Goal: Find specific page/section: Find specific page/section

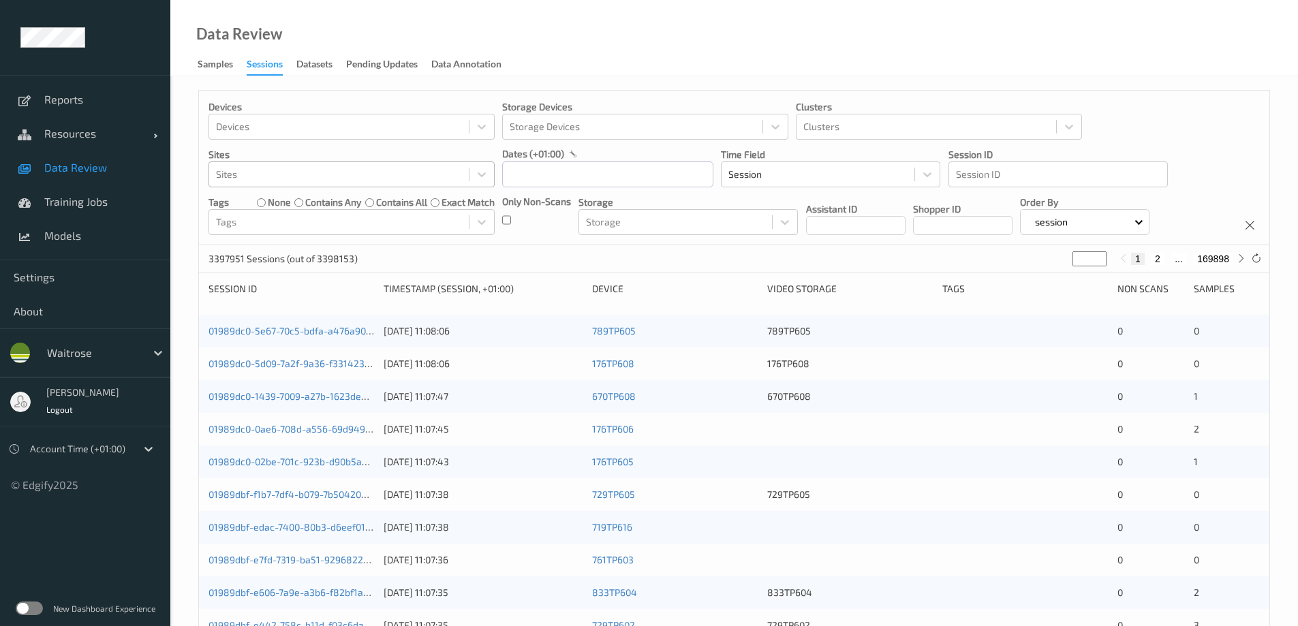
click at [335, 173] on div at bounding box center [339, 174] width 246 height 16
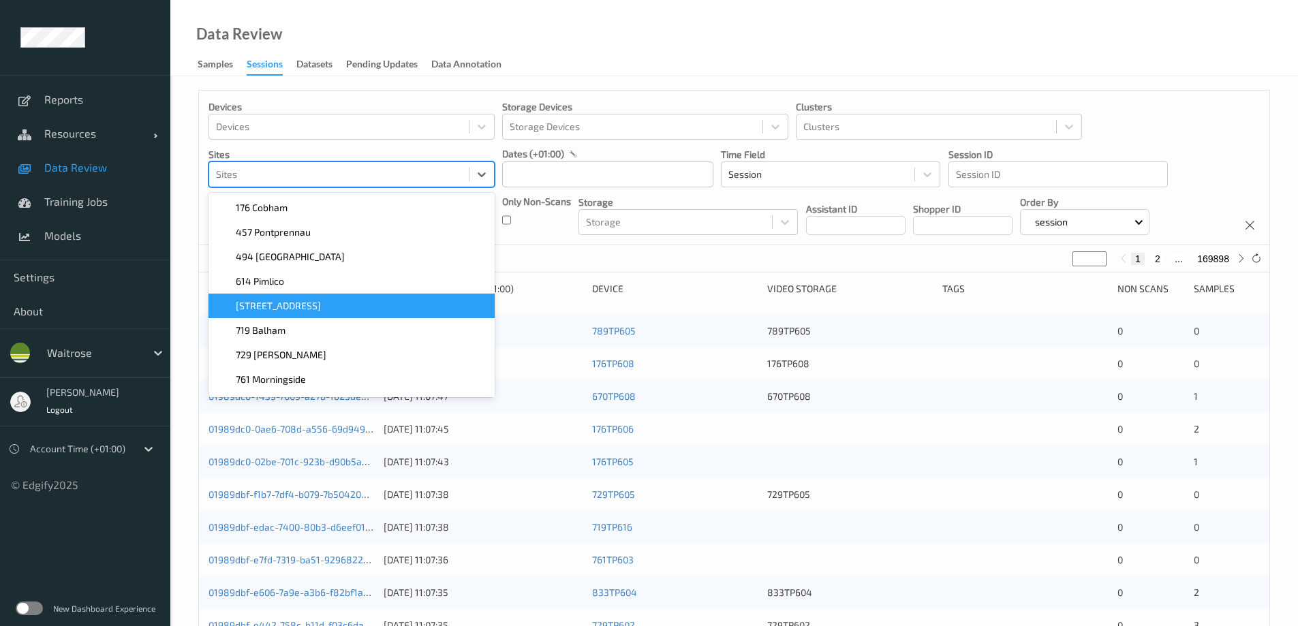
click at [297, 304] on div "[STREET_ADDRESS]" at bounding box center [352, 306] width 270 height 14
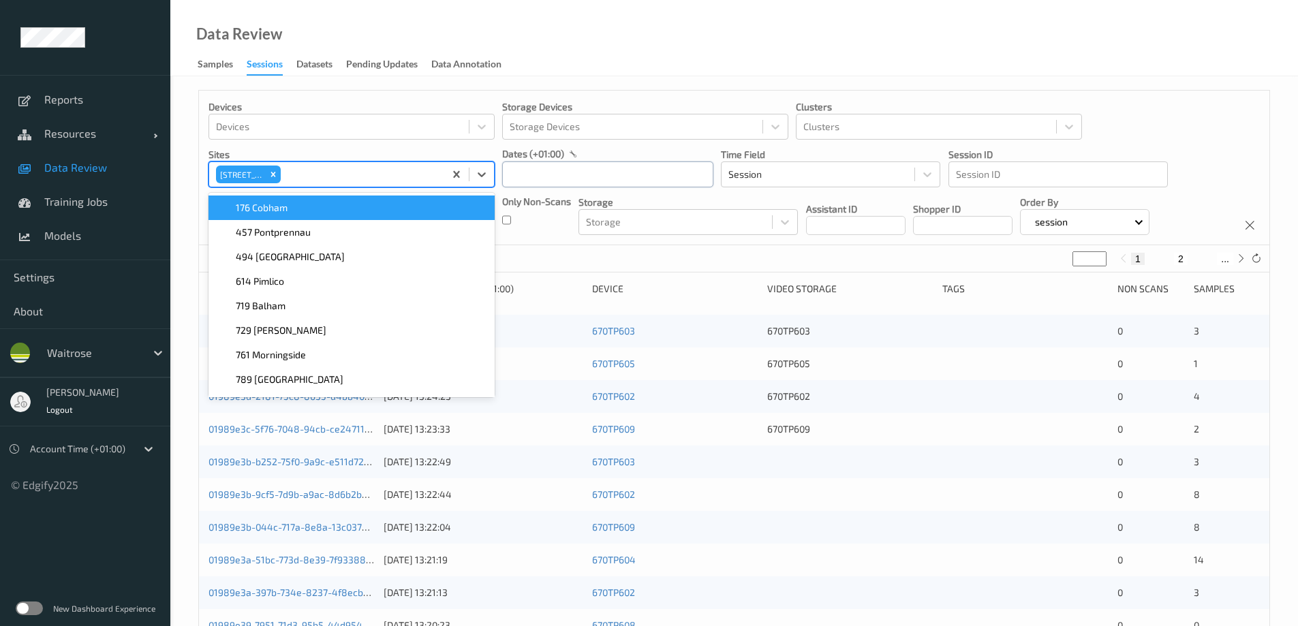
click at [539, 173] on input "text" at bounding box center [607, 175] width 211 height 26
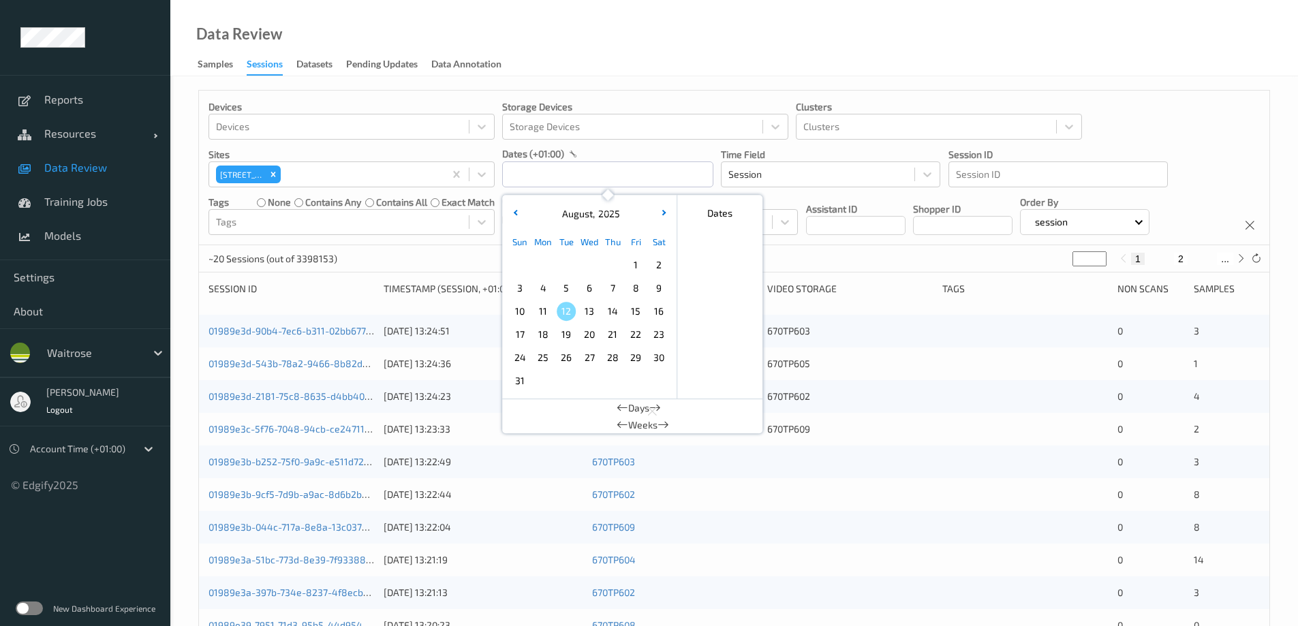
click at [564, 314] on span "12" at bounding box center [566, 311] width 19 height 19
type input "[DATE] 00:00 -> [DATE] 23:59"
click at [542, 35] on div "Data Review Samples Sessions Datasets Pending Updates Data Annotation" at bounding box center [734, 38] width 1128 height 76
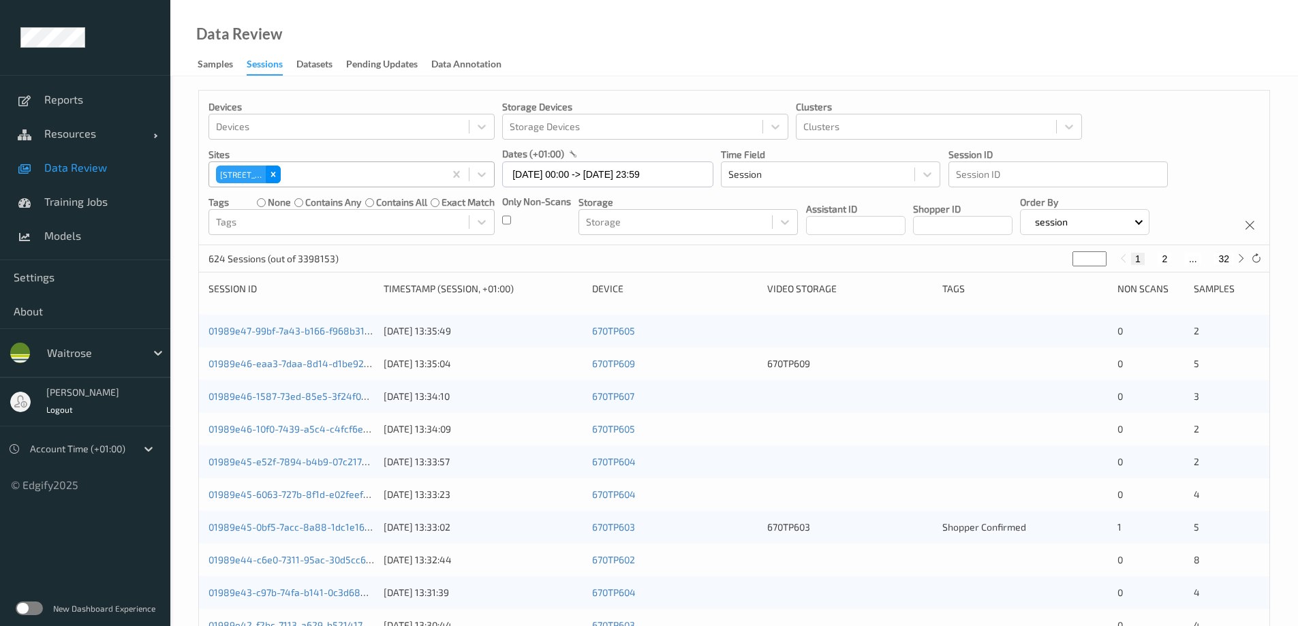
click at [277, 173] on icon "Remove 670 Mill Hill" at bounding box center [274, 175] width 10 height 10
